Goal: Task Accomplishment & Management: Use online tool/utility

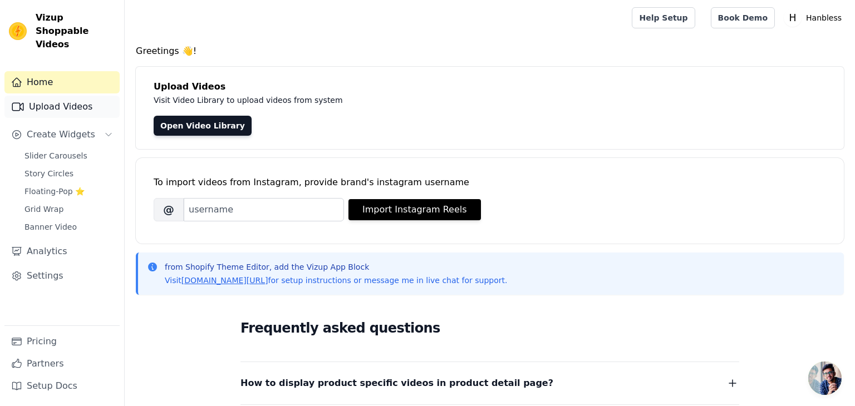
drag, startPoint x: 76, startPoint y: 93, endPoint x: 70, endPoint y: 92, distance: 6.9
click at [76, 96] on link "Upload Videos" at bounding box center [61, 107] width 115 height 22
click at [70, 96] on link "Upload Videos" at bounding box center [61, 107] width 115 height 22
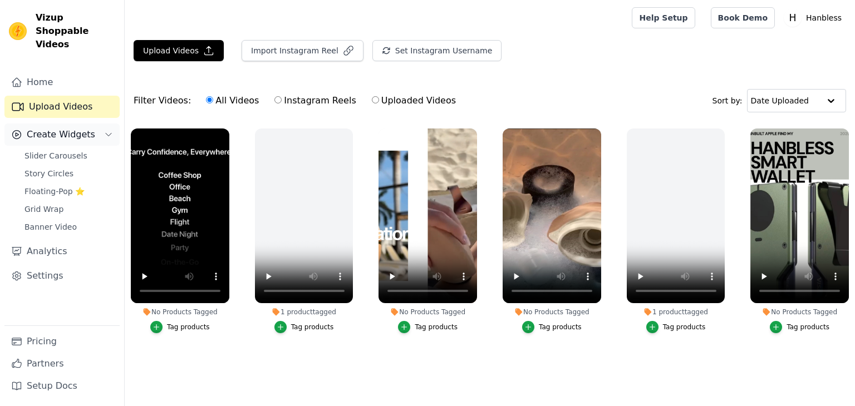
click at [62, 128] on span "Create Widgets" at bounding box center [61, 134] width 68 height 13
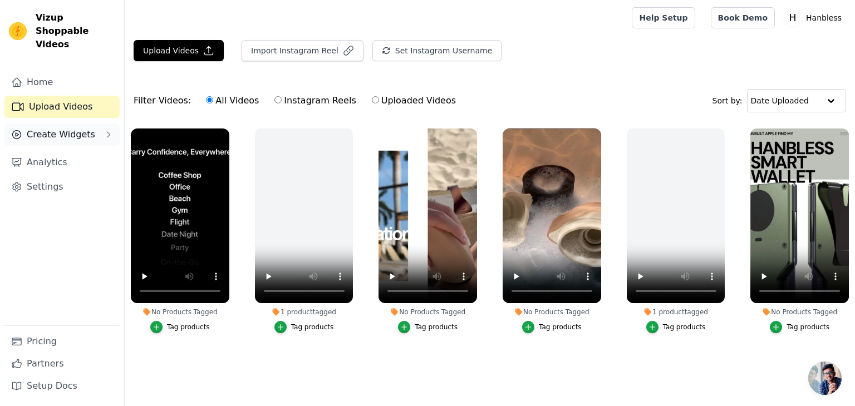
click at [62, 128] on span "Create Widgets" at bounding box center [61, 134] width 68 height 13
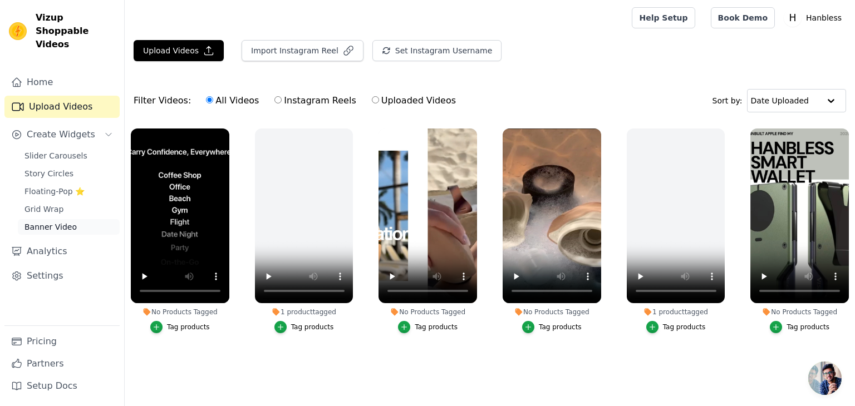
click at [42, 221] on span "Banner Video" at bounding box center [50, 226] width 52 height 11
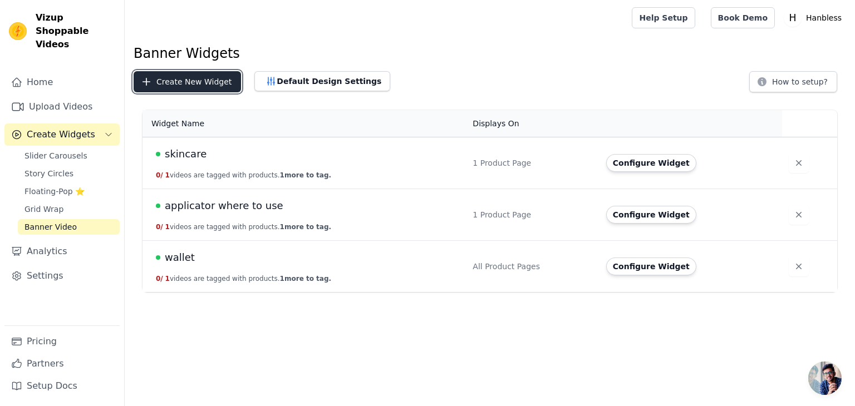
click at [223, 81] on button "Create New Widget" at bounding box center [187, 81] width 107 height 21
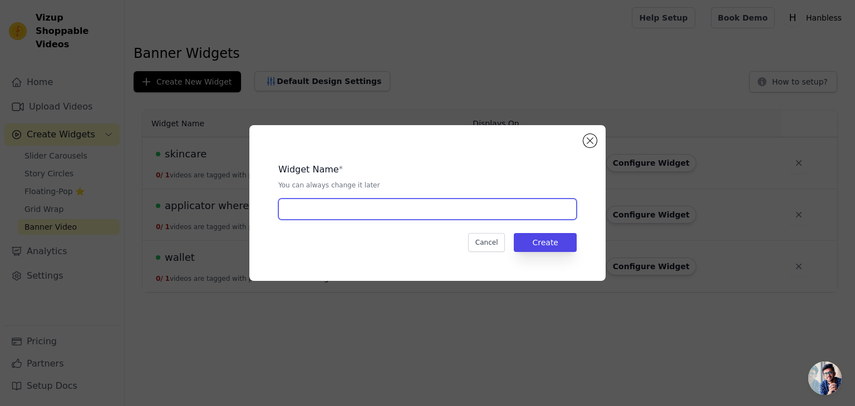
click at [368, 203] on input "text" at bounding box center [427, 209] width 298 height 21
type input "MEASURE ONE"
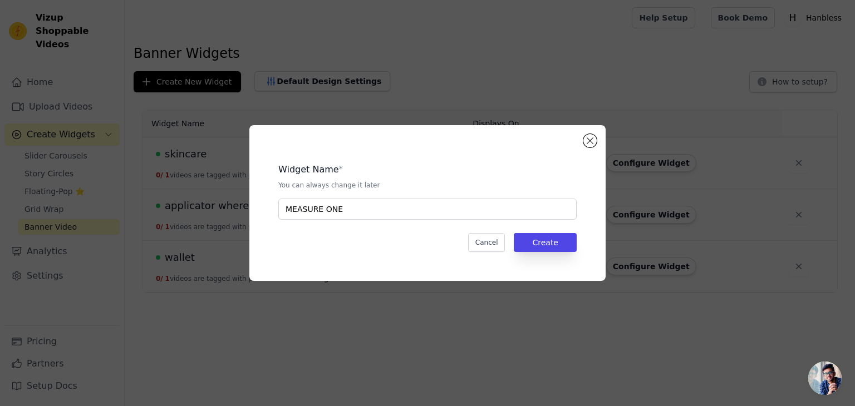
click at [595, 260] on div "Widget Name * You can always change it later MEASURE ONE Cancel Create" at bounding box center [427, 203] width 356 height 156
click at [559, 246] on button "Create" at bounding box center [545, 242] width 63 height 19
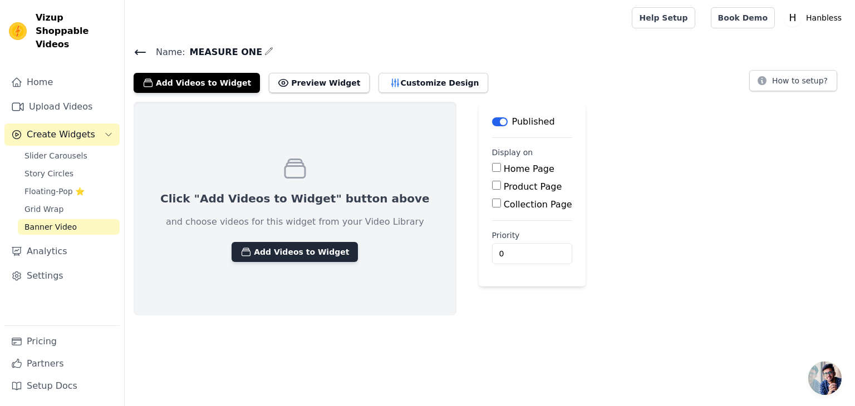
click at [270, 259] on button "Add Videos to Widget" at bounding box center [295, 252] width 126 height 20
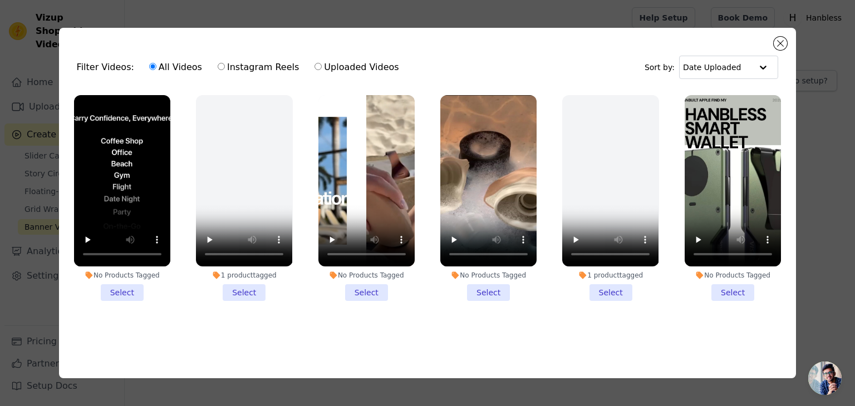
click at [787, 46] on div "Filter Videos: All Videos Instagram Reels Uploaded Videos Sort by: Date Uploaded" at bounding box center [428, 67] width 720 height 43
click at [789, 35] on div "Filter Videos: All Videos Instagram Reels Uploaded Videos Sort by: Date Uploade…" at bounding box center [427, 203] width 737 height 351
click at [779, 43] on button "Close modal" at bounding box center [780, 43] width 13 height 13
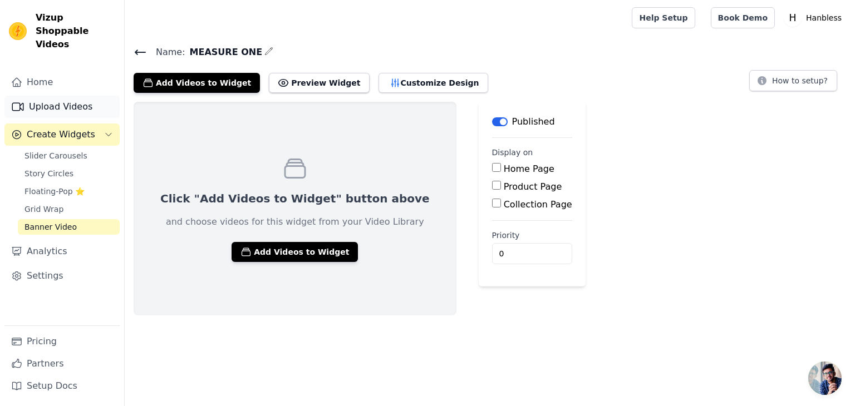
click at [45, 96] on link "Upload Videos" at bounding box center [61, 107] width 115 height 22
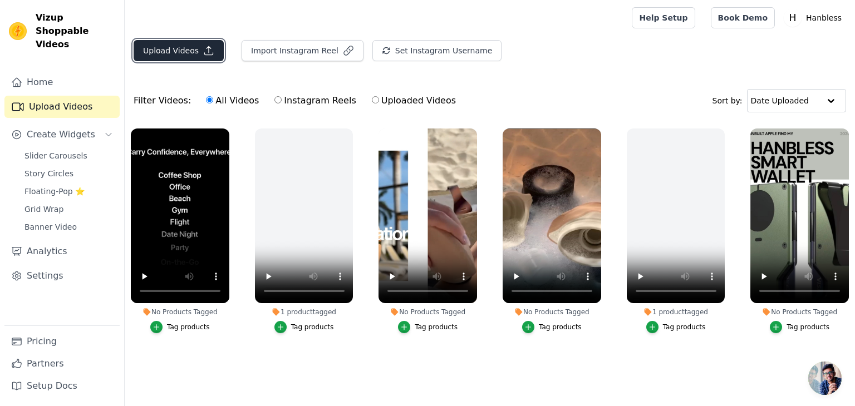
click at [178, 53] on button "Upload Videos" at bounding box center [179, 50] width 90 height 21
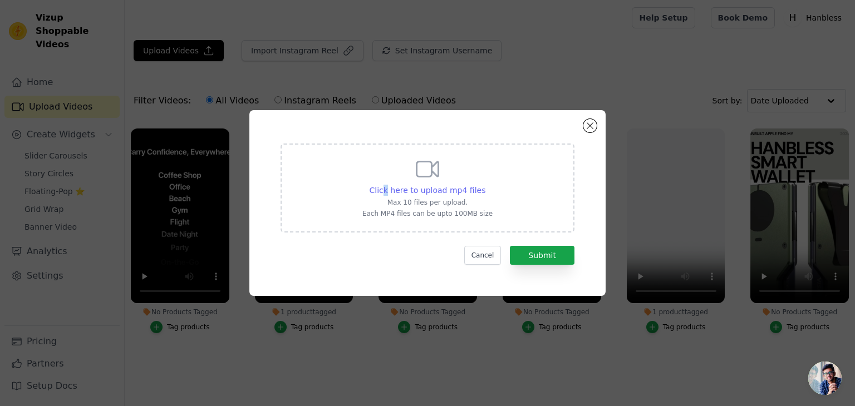
click at [391, 184] on div "Click here to upload mp4 files Max 10 files per upload. Each MP4 files can be u…" at bounding box center [427, 187] width 130 height 62
click at [439, 191] on span "Click here to upload mp4 files" at bounding box center [428, 190] width 116 height 9
click at [485, 185] on input "Click here to upload mp4 files Max 10 files per upload. Each MP4 files can be u…" at bounding box center [485, 184] width 1 height 1
type input "C:\fakepath\Website-landing-page-with-blocs (1).mp4"
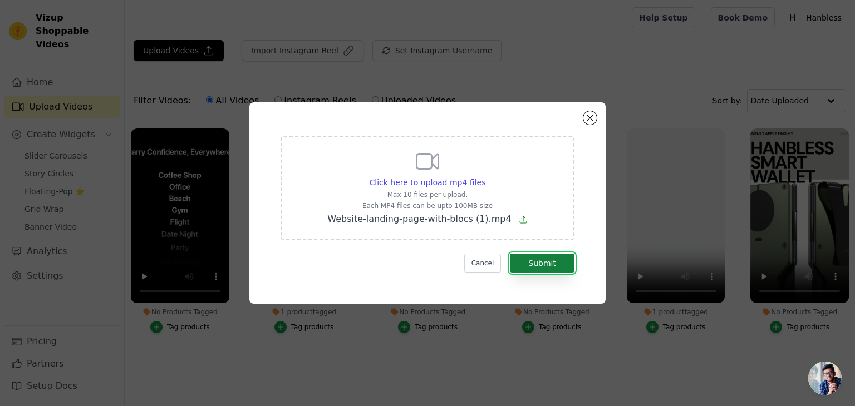
click at [565, 266] on button "Submit" at bounding box center [542, 263] width 65 height 19
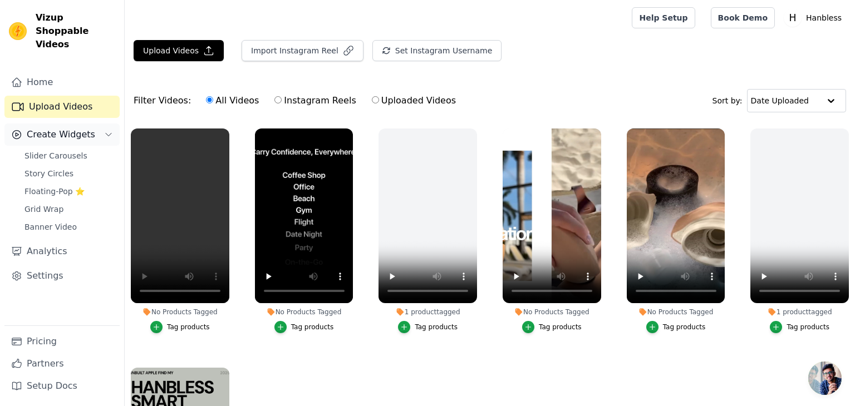
click at [46, 128] on span "Create Widgets" at bounding box center [61, 134] width 68 height 13
click at [63, 124] on button "Create Widgets" at bounding box center [61, 135] width 115 height 22
click at [64, 221] on span "Banner Video" at bounding box center [50, 226] width 52 height 11
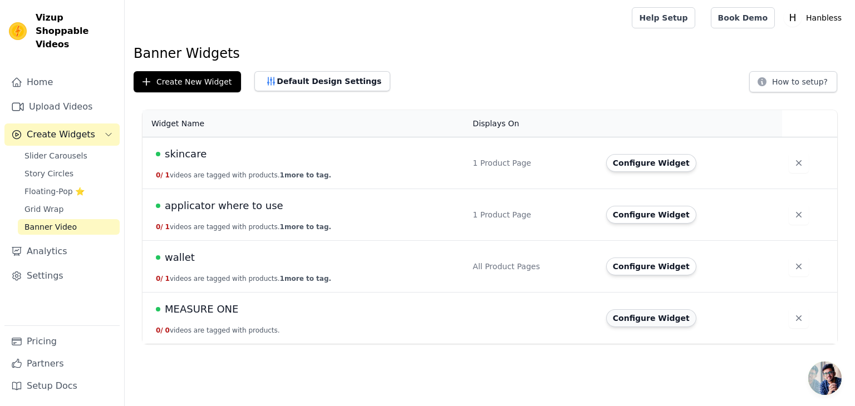
click at [617, 316] on button "Configure Widget" at bounding box center [651, 318] width 90 height 18
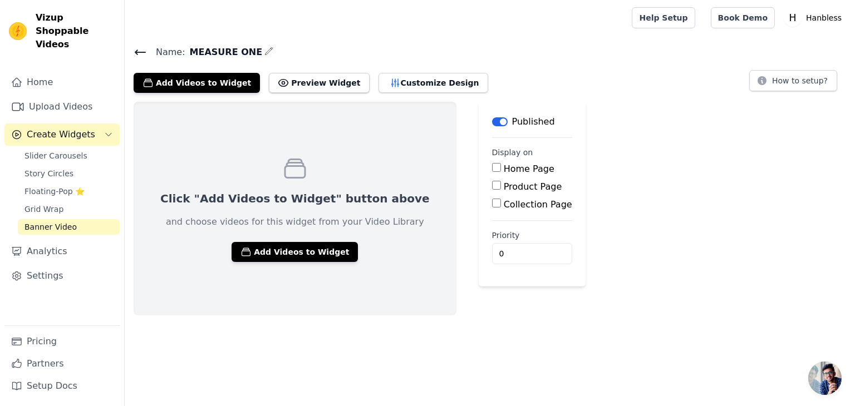
click at [492, 185] on div "Product Page" at bounding box center [532, 186] width 80 height 13
click at [492, 182] on input "Product Page" at bounding box center [496, 185] width 9 height 9
checkbox input "true"
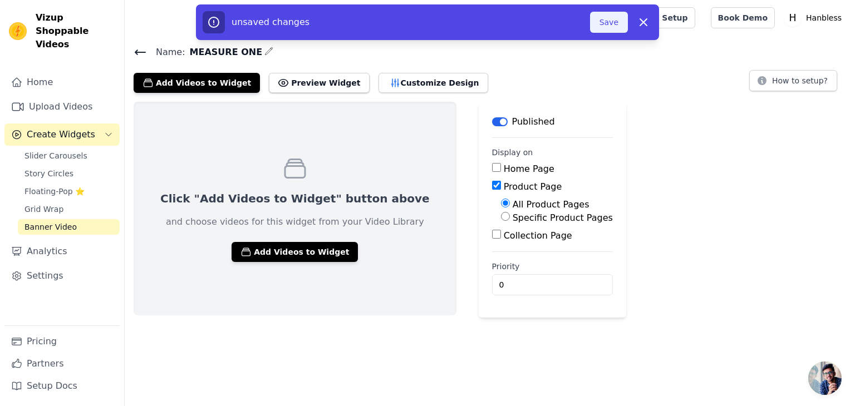
click at [614, 21] on button "Save" at bounding box center [609, 22] width 38 height 21
click at [501, 217] on input "Specific Product Pages" at bounding box center [505, 216] width 9 height 9
radio input "true"
click at [501, 242] on button "Select Products" at bounding box center [538, 243] width 75 height 19
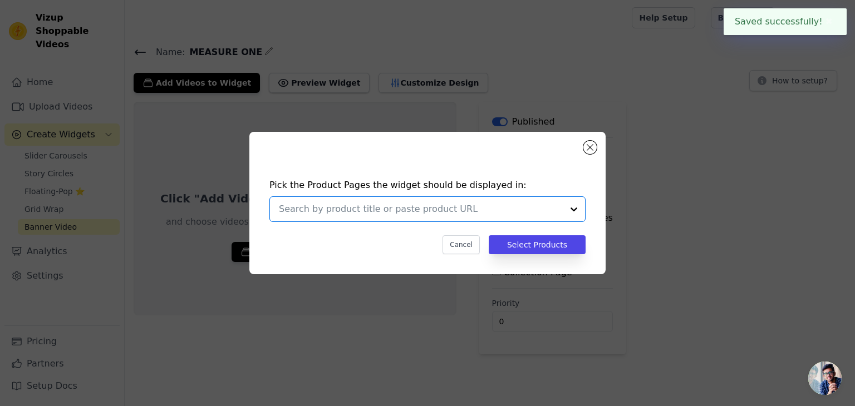
click at [445, 208] on input "text" at bounding box center [421, 209] width 284 height 13
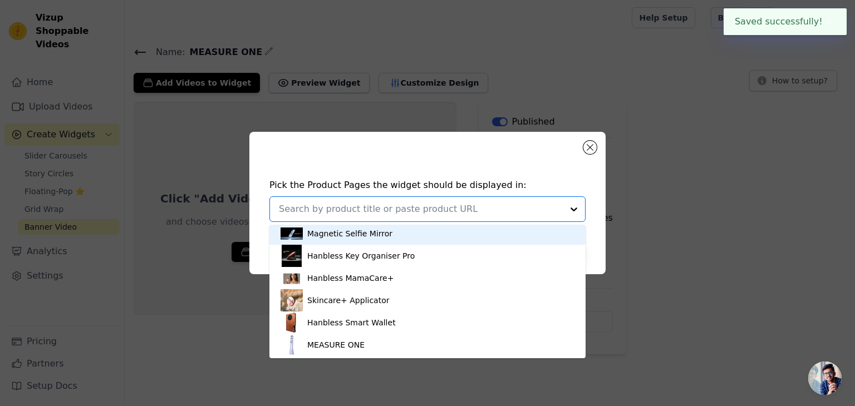
scroll to position [4, 0]
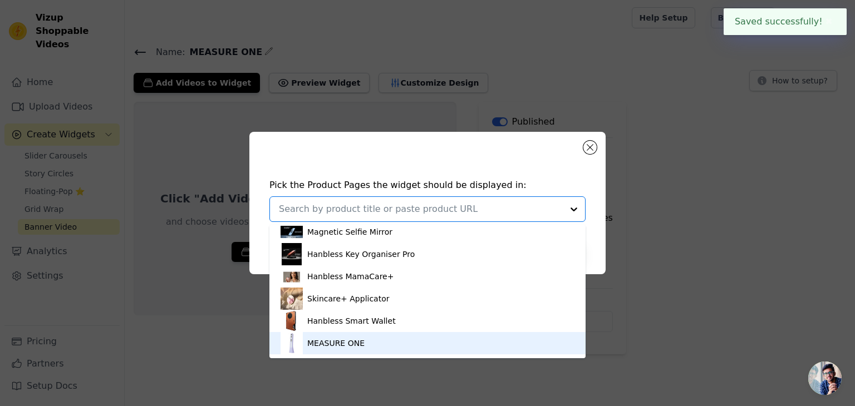
click at [283, 347] on img at bounding box center [291, 343] width 22 height 22
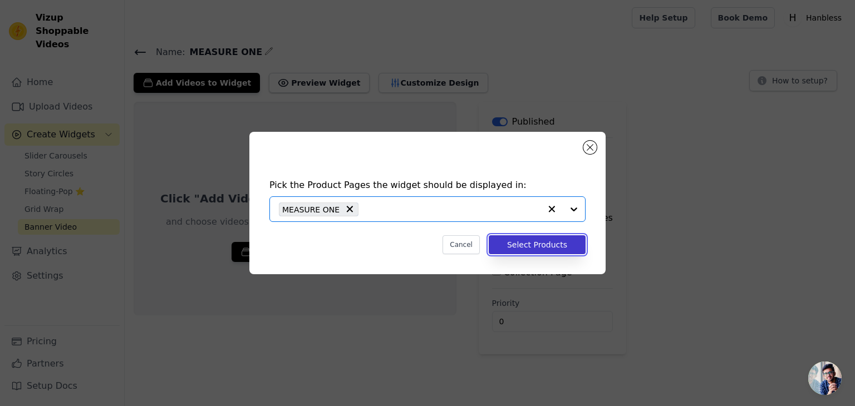
click at [561, 247] on button "Select Products" at bounding box center [537, 244] width 97 height 19
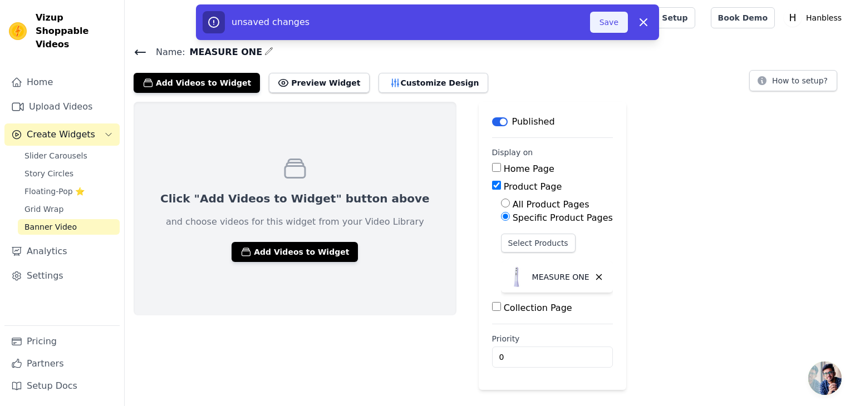
click at [602, 21] on button "Save" at bounding box center [609, 22] width 38 height 21
click at [607, 28] on button "Save" at bounding box center [609, 22] width 38 height 21
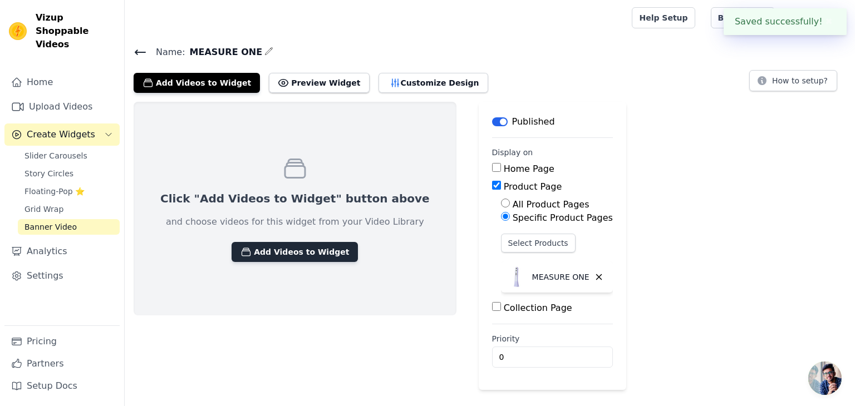
click at [283, 255] on button "Add Videos to Widget" at bounding box center [295, 252] width 126 height 20
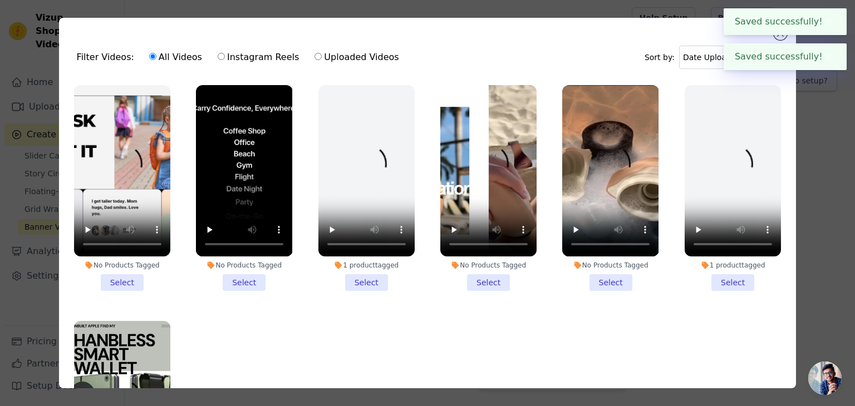
drag, startPoint x: 134, startPoint y: 272, endPoint x: 151, endPoint y: 277, distance: 18.0
click at [134, 273] on li "No Products Tagged Select" at bounding box center [122, 188] width 96 height 206
click at [0, 0] on input "No Products Tagged Select" at bounding box center [0, 0] width 0 height 0
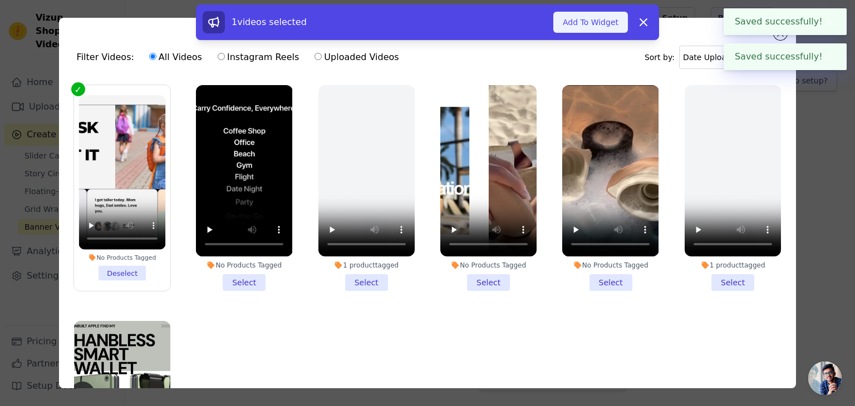
click at [578, 22] on button "Add To Widget" at bounding box center [590, 22] width 75 height 21
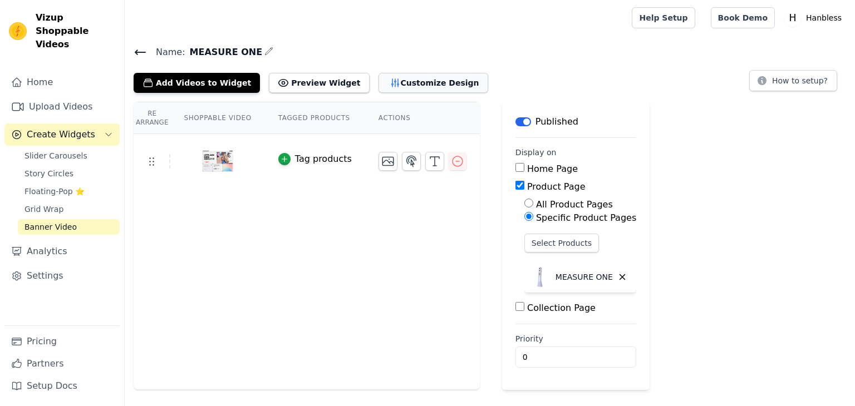
click at [401, 86] on button "Customize Design" at bounding box center [433, 83] width 110 height 20
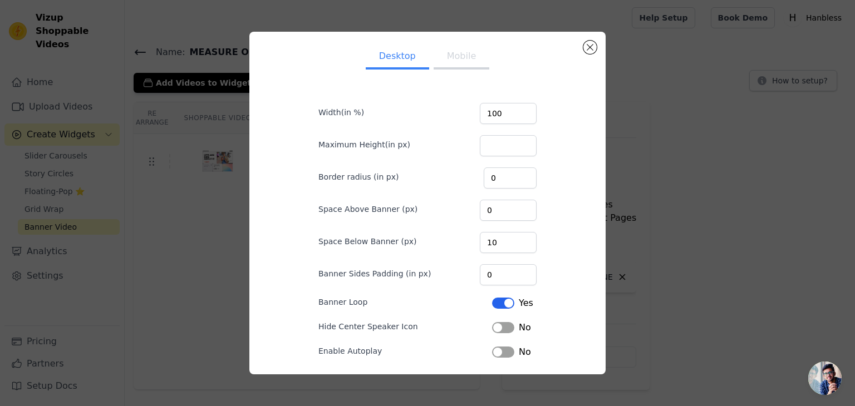
click at [451, 53] on button "Mobile" at bounding box center [462, 57] width 56 height 24
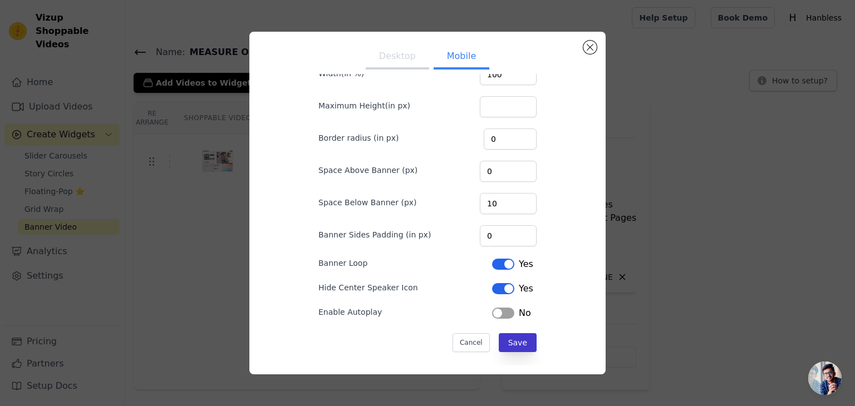
scroll to position [42, 0]
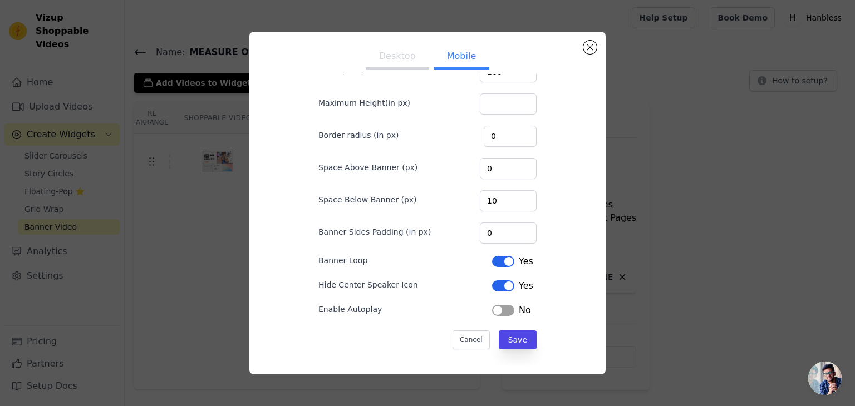
click at [509, 314] on div "No" at bounding box center [511, 310] width 39 height 13
click at [499, 312] on button "Label" at bounding box center [503, 310] width 22 height 11
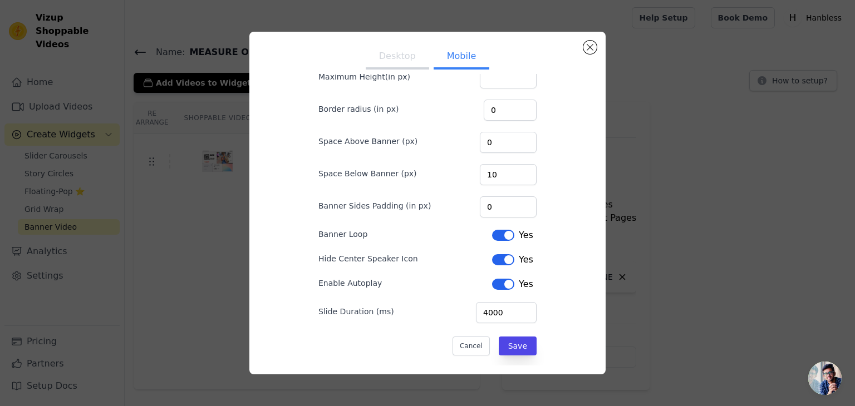
scroll to position [73, 0]
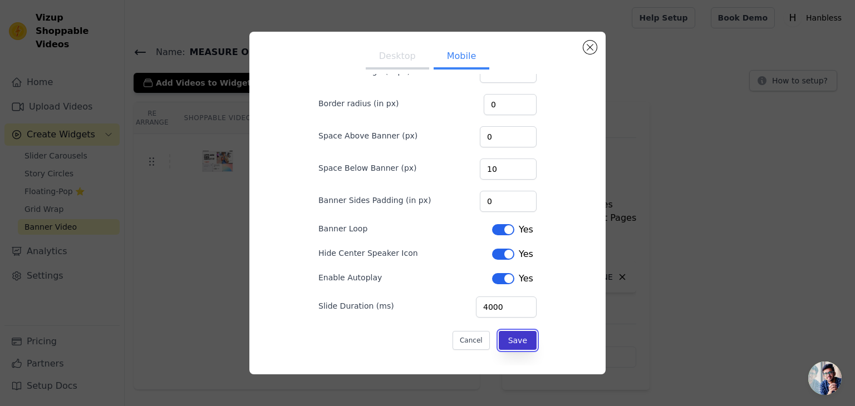
click at [523, 342] on button "Save" at bounding box center [518, 340] width 38 height 19
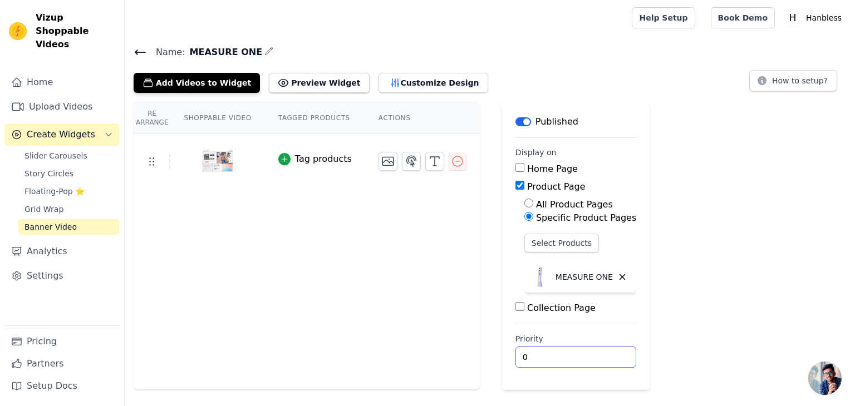
drag, startPoint x: 531, startPoint y: 358, endPoint x: 503, endPoint y: 357, distance: 28.4
click at [503, 358] on main "Label Published Display on Home Page Product Page All Product Pages Specific Pr…" at bounding box center [575, 246] width 147 height 288
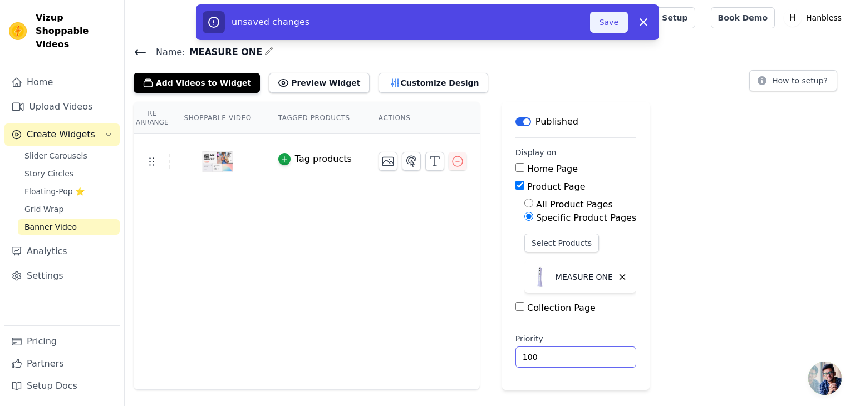
type input "100"
click at [608, 25] on button "Save" at bounding box center [609, 22] width 38 height 21
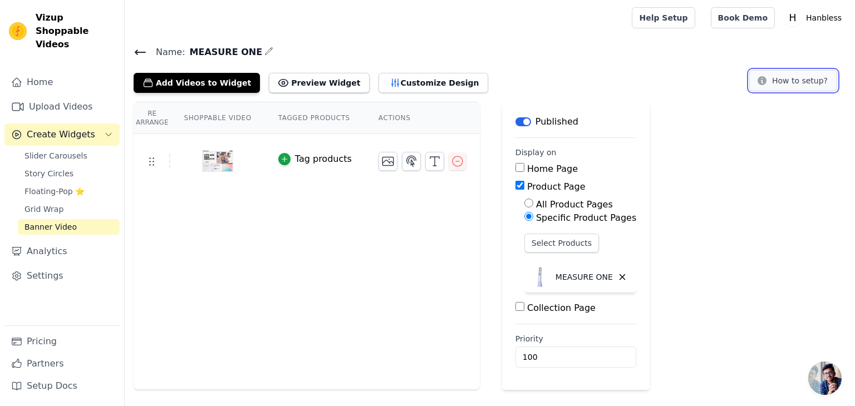
click at [779, 76] on button "How to setup?" at bounding box center [793, 80] width 88 height 21
